Goal: Information Seeking & Learning: Learn about a topic

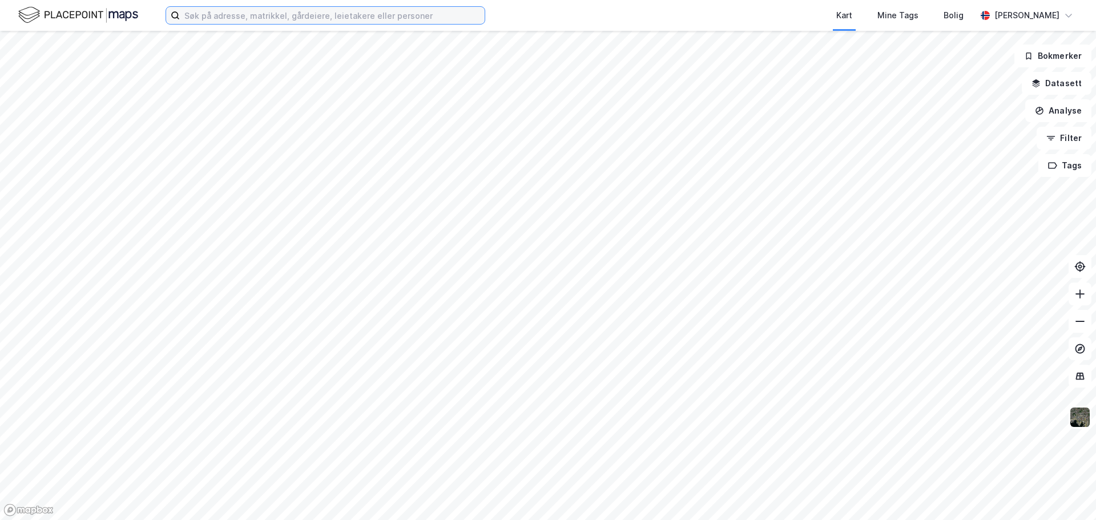
click at [285, 14] on input at bounding box center [332, 15] width 305 height 17
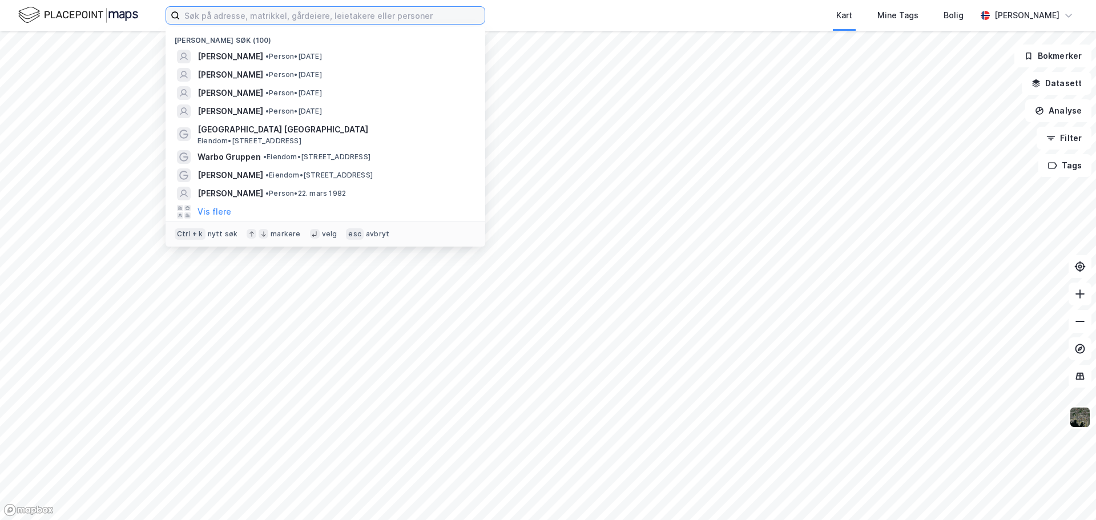
click at [307, 21] on input at bounding box center [332, 15] width 305 height 17
paste input "Ingeniør [STREET_ADDRESS]"
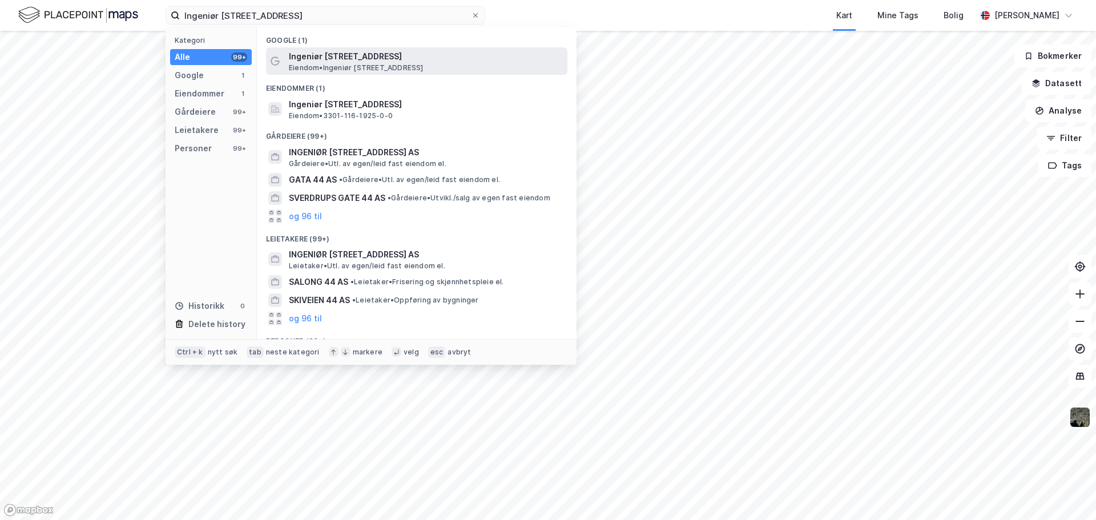
click at [357, 58] on span "Ingeniør [STREET_ADDRESS]" at bounding box center [426, 57] width 274 height 14
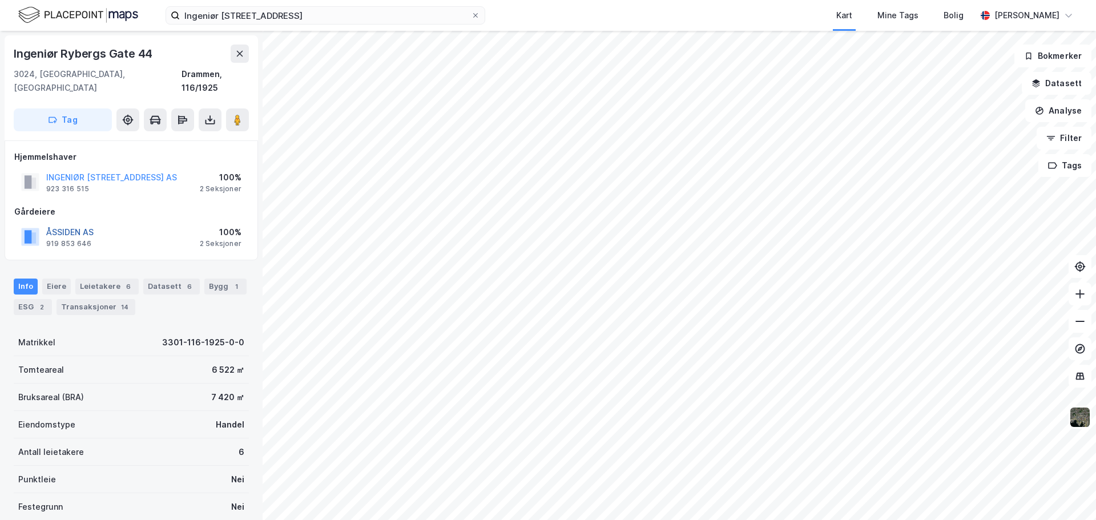
click at [0, 0] on button "ÅSSIDEN AS" at bounding box center [0, 0] width 0 height 0
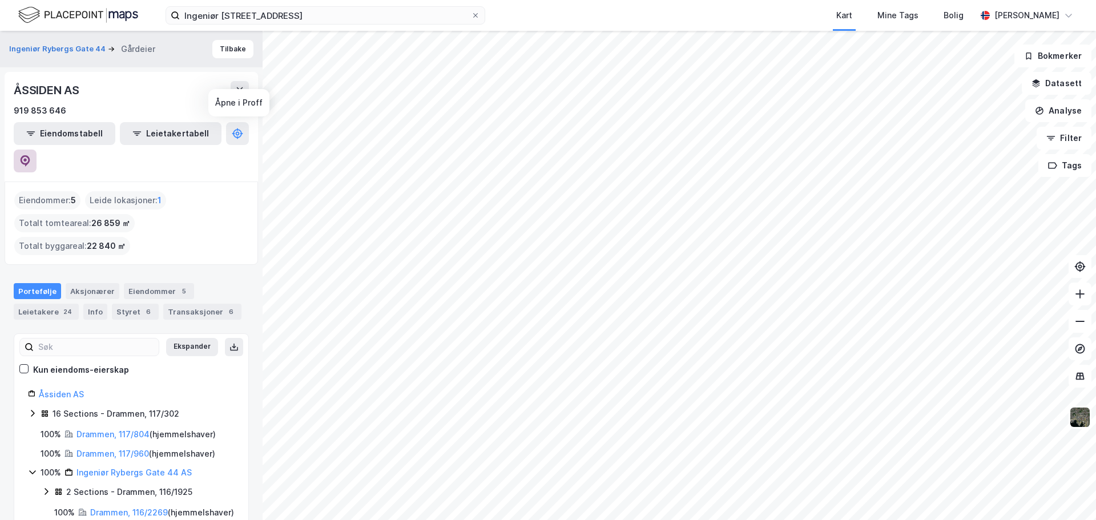
click at [37, 150] on button at bounding box center [25, 161] width 23 height 23
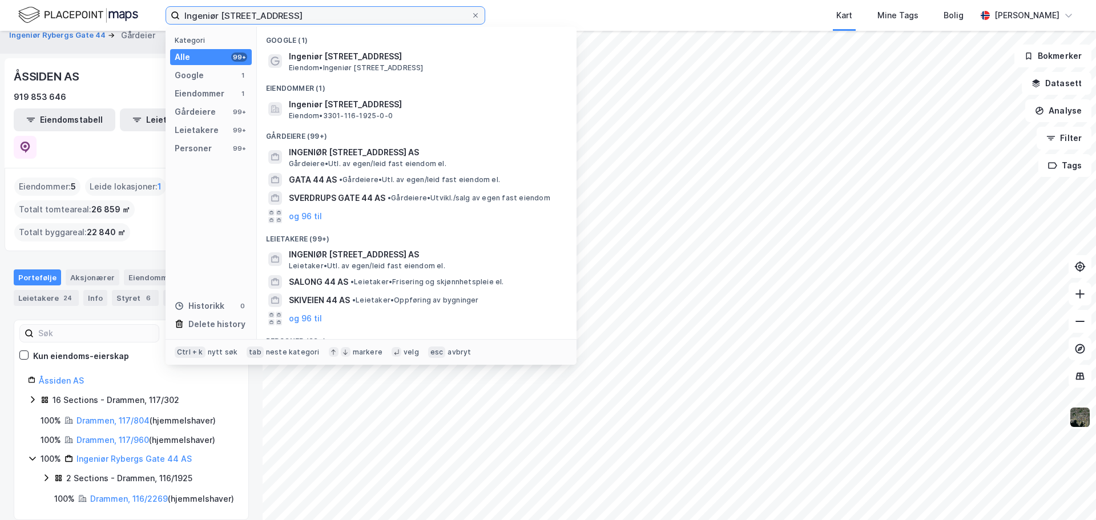
click at [405, 20] on input "Ingeniør [STREET_ADDRESS]" at bounding box center [325, 15] width 291 height 17
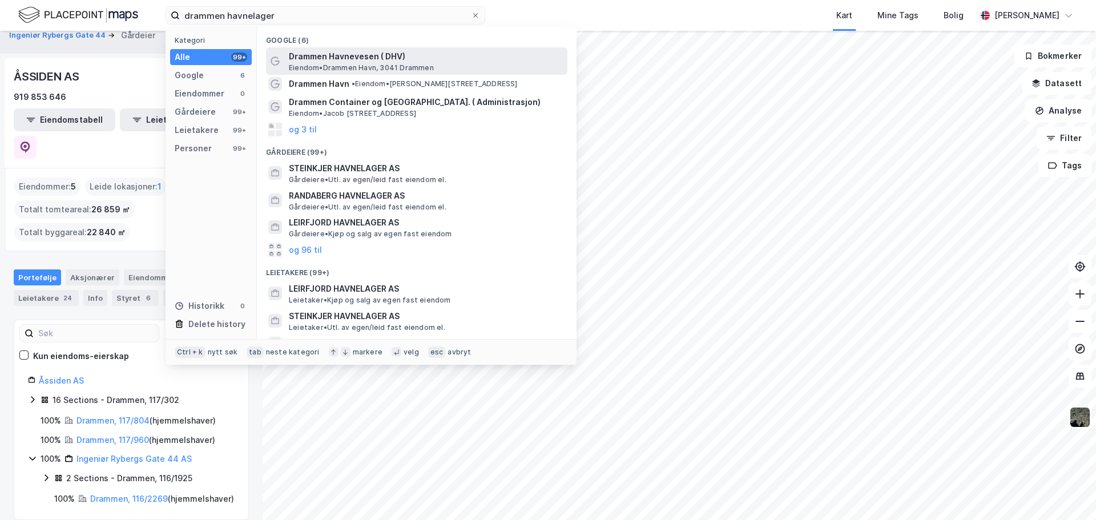
click at [365, 65] on span "Eiendom • Drammen Havn, [STREET_ADDRESS]" at bounding box center [361, 67] width 145 height 9
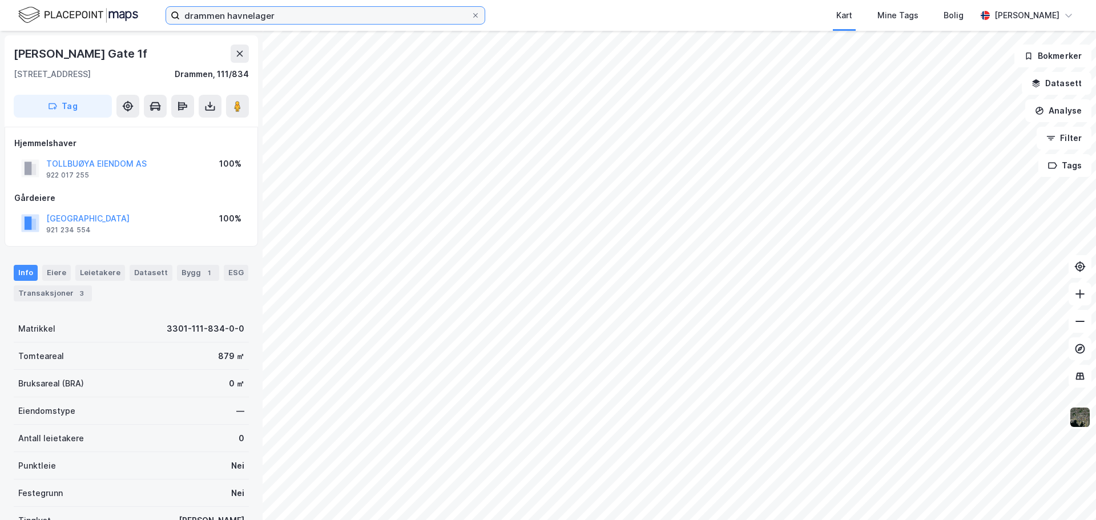
click at [318, 19] on input "drammen havnelager" at bounding box center [325, 15] width 291 height 17
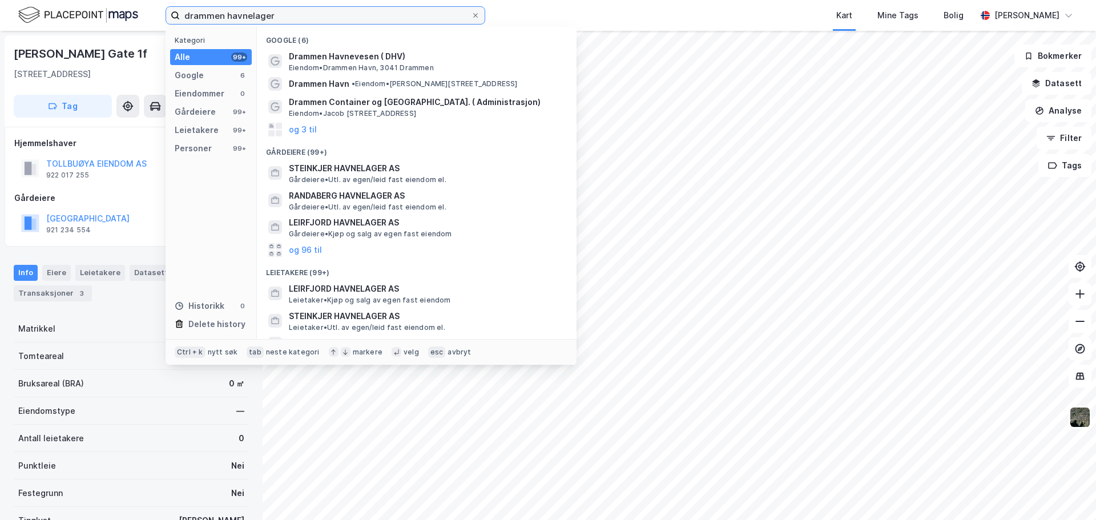
click at [261, 18] on input "drammen havnelager" at bounding box center [325, 15] width 291 height 17
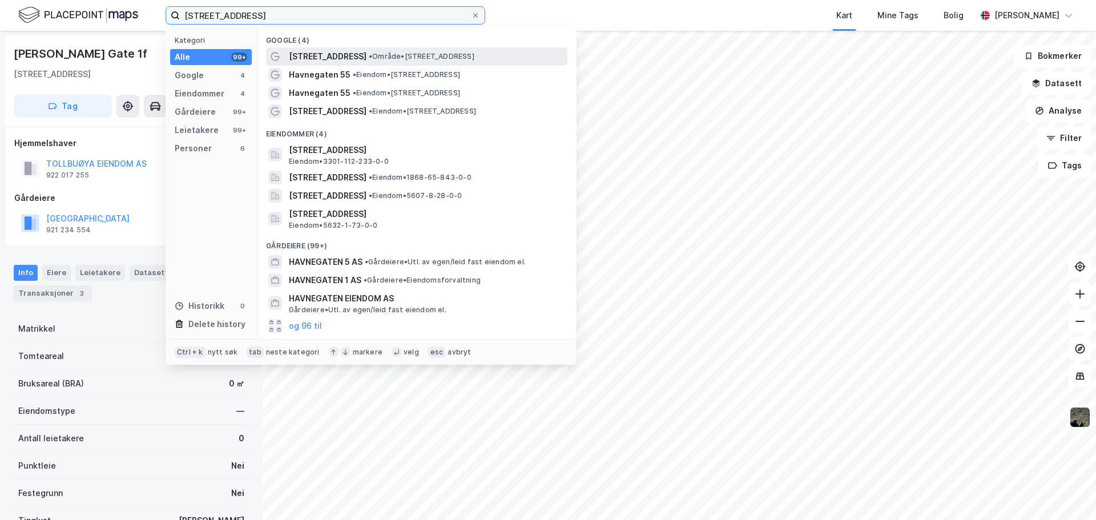
type input "[STREET_ADDRESS]"
click at [298, 51] on span "[STREET_ADDRESS]" at bounding box center [328, 57] width 78 height 14
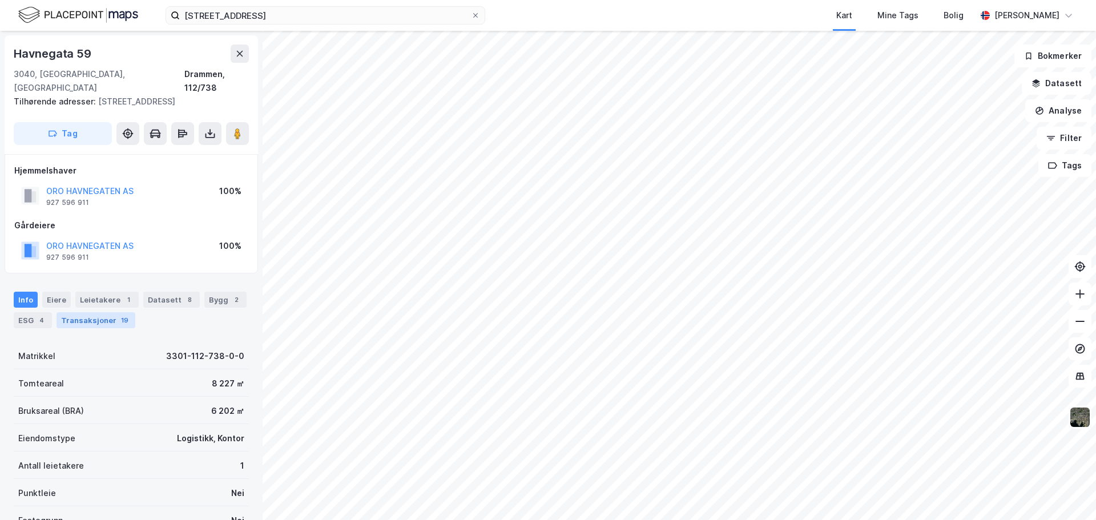
click at [84, 312] on div "Transaksjoner 19" at bounding box center [96, 320] width 79 height 16
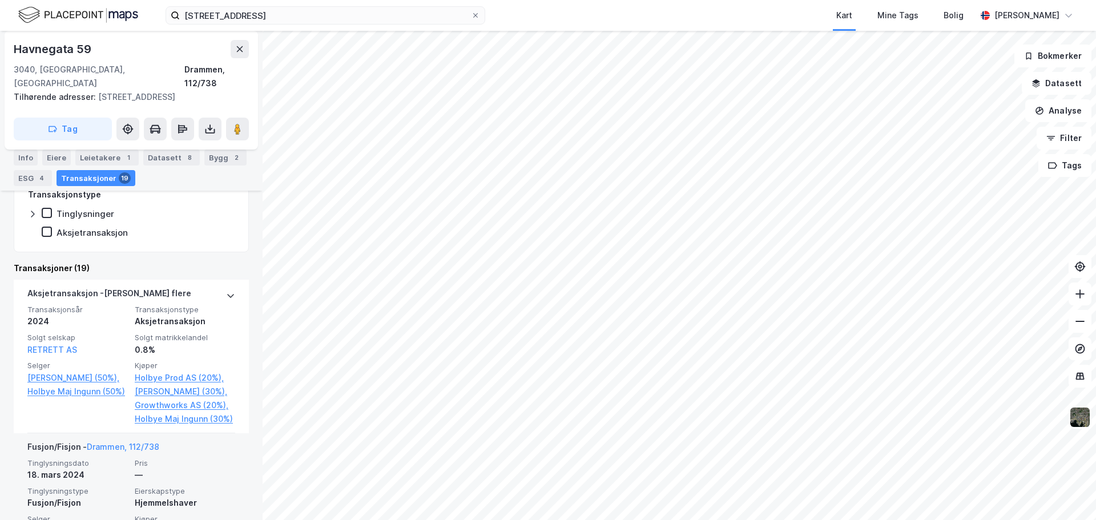
scroll to position [251, 0]
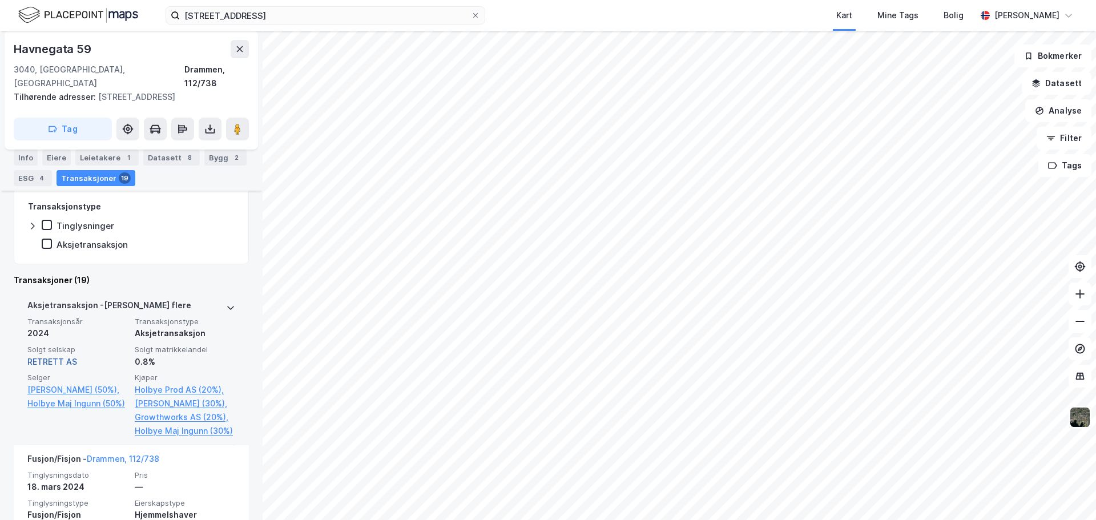
click at [55, 357] on link "RETRETT AS" at bounding box center [52, 362] width 50 height 10
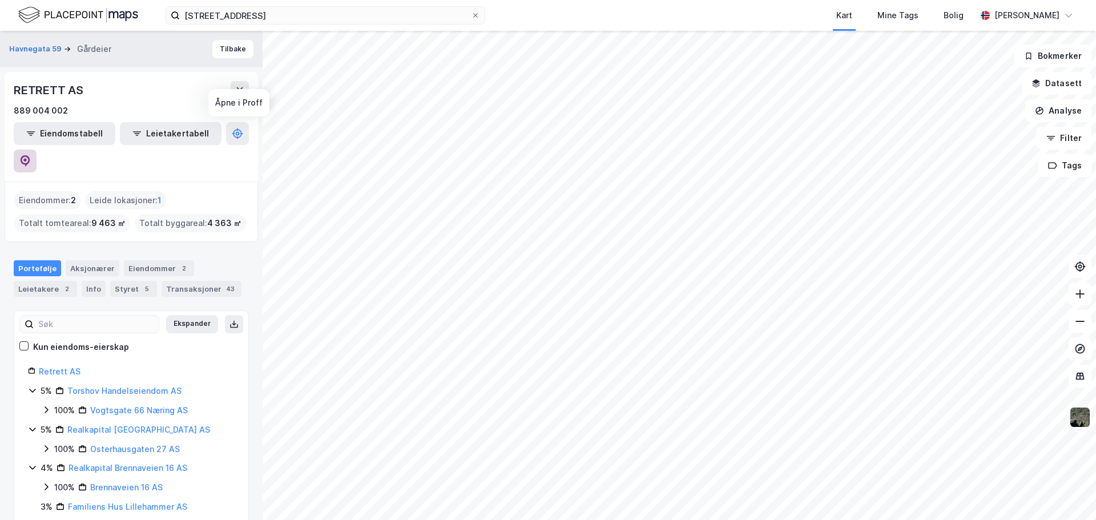
click at [30, 155] on icon at bounding box center [26, 160] width 10 height 11
